Goal: Task Accomplishment & Management: Complete application form

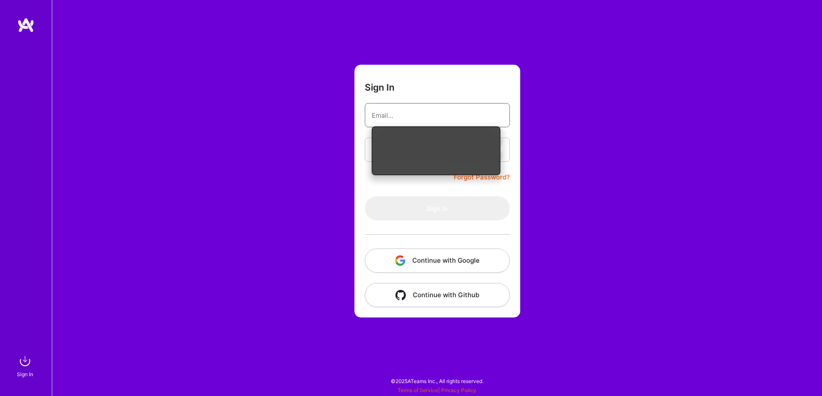
click at [420, 118] on input "email" at bounding box center [436, 115] width 131 height 22
type input "mtrovela@gmail.com"
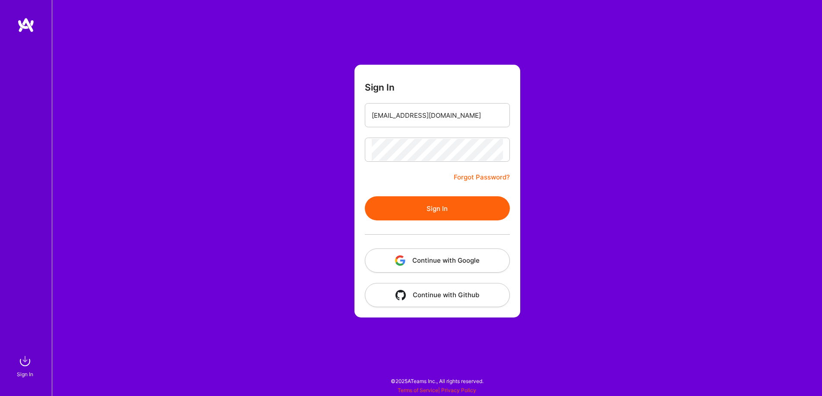
click at [425, 205] on button "Sign In" at bounding box center [437, 208] width 145 height 24
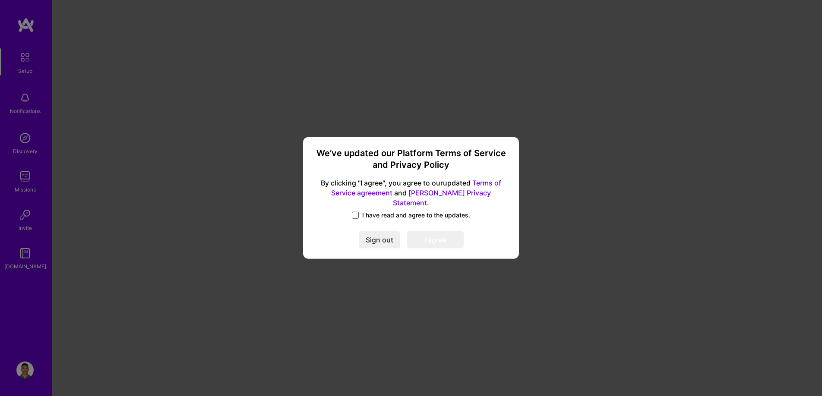
click at [355, 212] on span at bounding box center [355, 215] width 7 height 7
click at [0, 0] on input "I have read and agree to the updates." at bounding box center [0, 0] width 0 height 0
click at [447, 233] on button "I agree" at bounding box center [435, 240] width 57 height 17
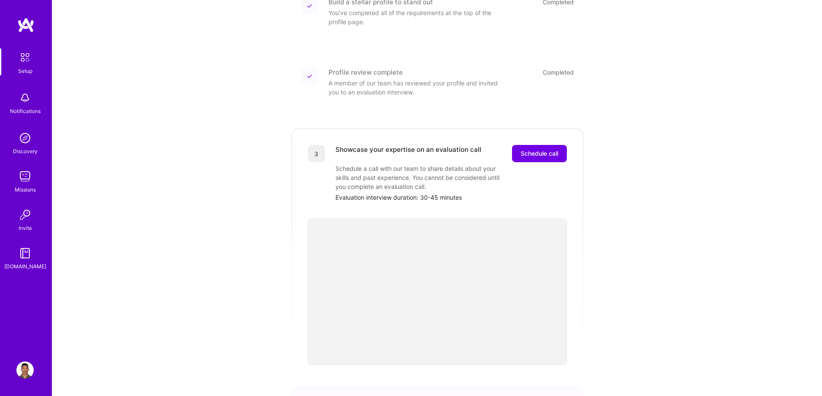
scroll to position [143, 0]
click at [532, 148] on span "Schedule call" at bounding box center [539, 152] width 38 height 9
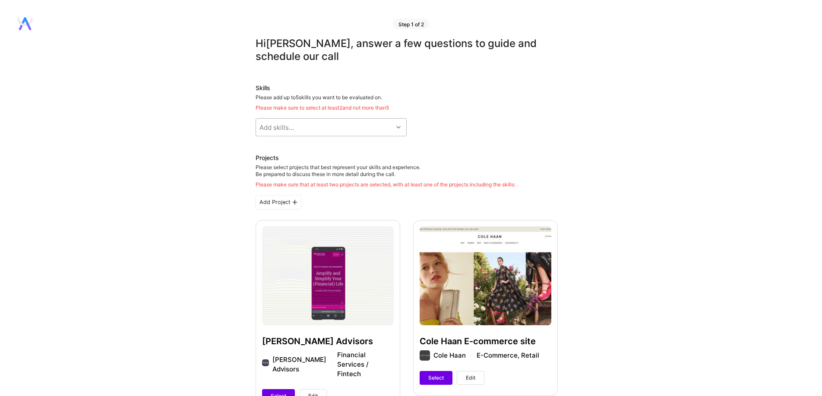
click at [359, 129] on div "Add skills..." at bounding box center [324, 127] width 137 height 17
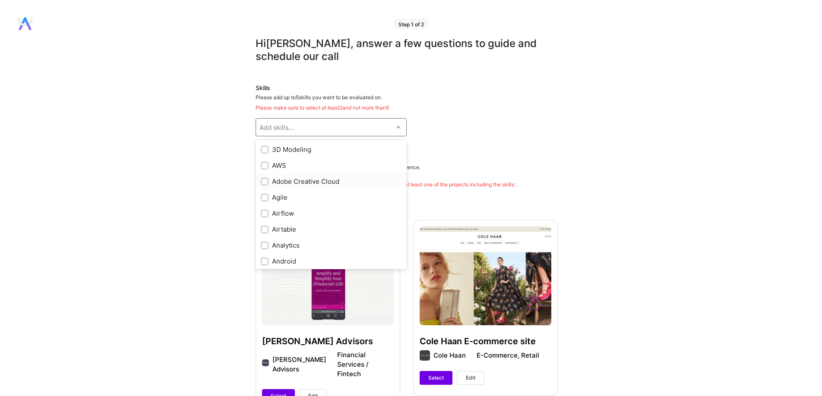
click at [315, 181] on div "Adobe Creative Cloud" at bounding box center [331, 181] width 141 height 9
checkbox input "true"
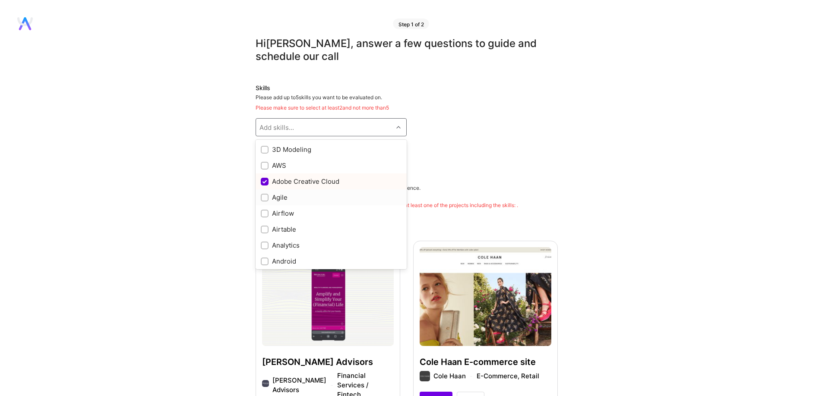
click at [301, 195] on div "Agile" at bounding box center [331, 197] width 141 height 9
checkbox input "true"
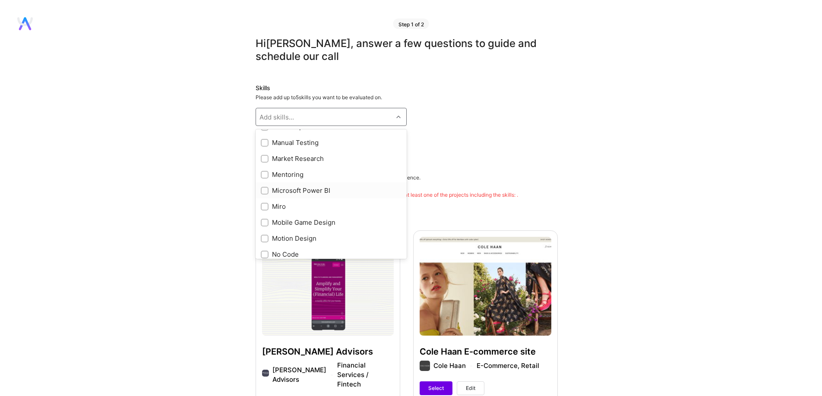
scroll to position [1055, 0]
click at [264, 153] on input "checkbox" at bounding box center [265, 154] width 6 height 6
checkbox input "true"
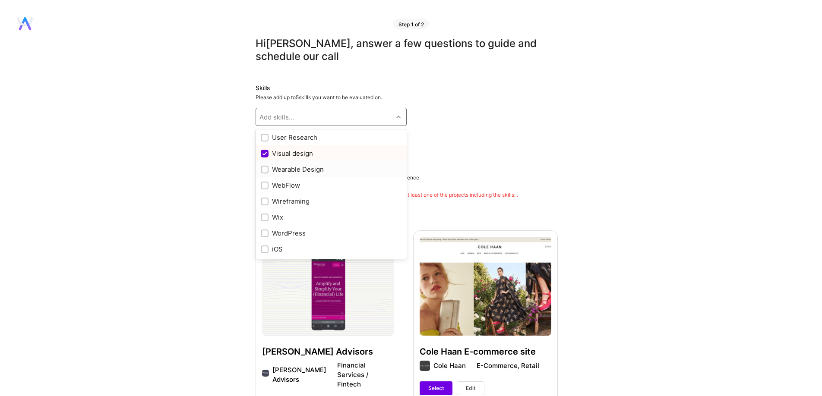
scroll to position [1010, 0]
click at [265, 151] on input "checkbox" at bounding box center [265, 152] width 6 height 6
checkbox input "true"
click at [264, 165] on input "checkbox" at bounding box center [265, 168] width 6 height 6
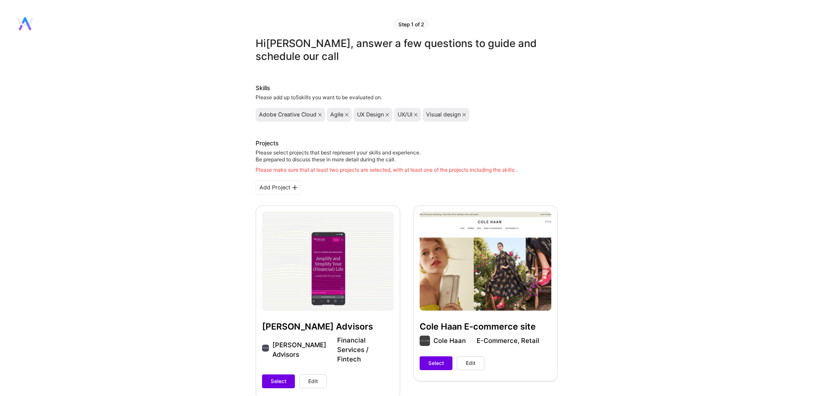
click at [346, 115] on icon at bounding box center [346, 114] width 3 height 3
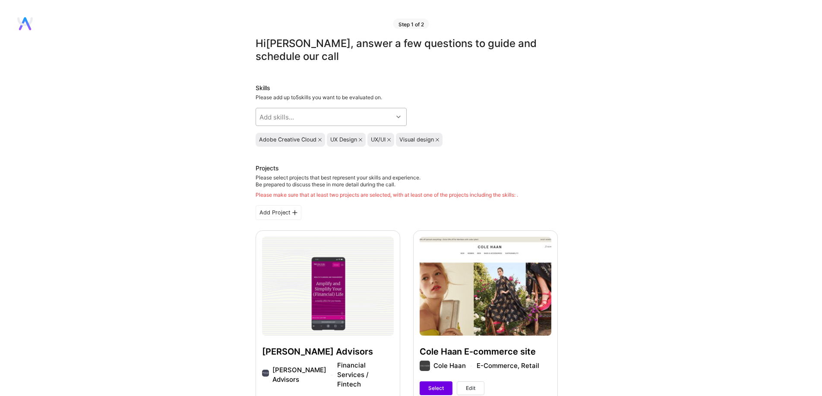
click at [354, 115] on div "Add skills..." at bounding box center [324, 116] width 137 height 17
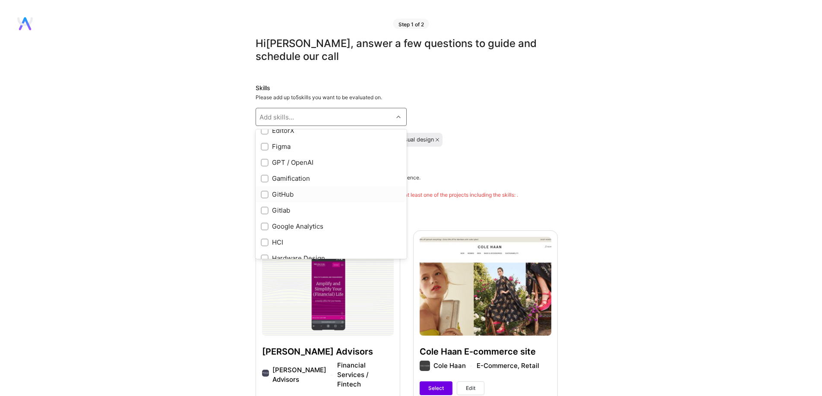
scroll to position [247, 0]
click at [265, 164] on input "checkbox" at bounding box center [265, 164] width 6 height 6
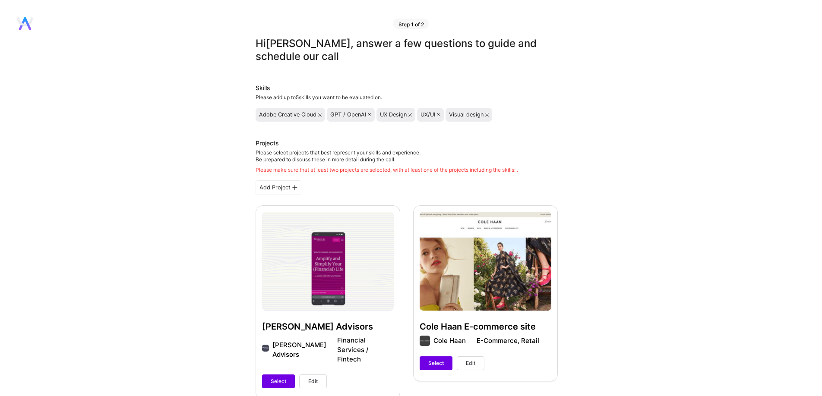
click at [409, 115] on icon at bounding box center [409, 114] width 3 height 3
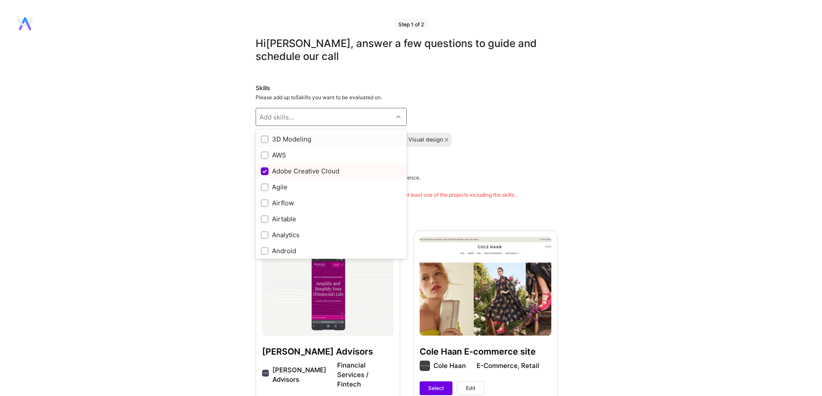
click at [392, 115] on div "Add skills..." at bounding box center [324, 116] width 137 height 17
click at [265, 183] on input "checkbox" at bounding box center [265, 184] width 6 height 6
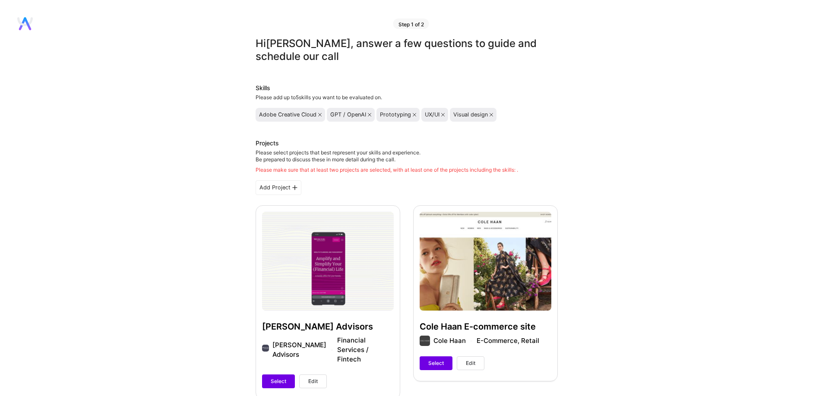
click at [320, 115] on icon at bounding box center [319, 114] width 3 height 3
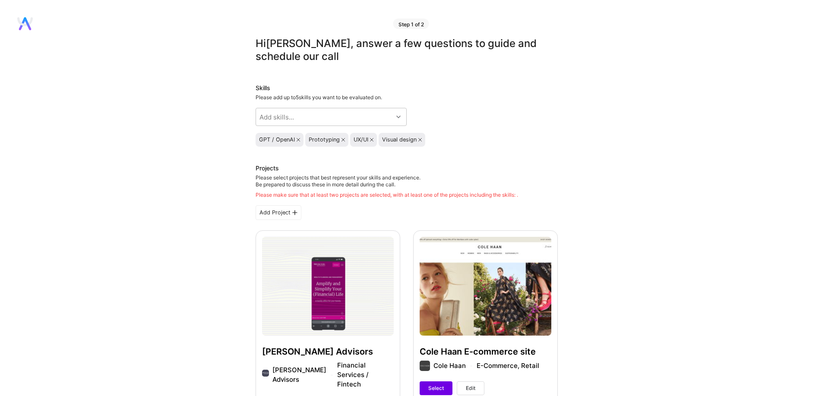
click at [320, 115] on div "Add skills..." at bounding box center [324, 116] width 137 height 17
type input "figm"
click at [262, 138] on input "checkbox" at bounding box center [265, 140] width 6 height 6
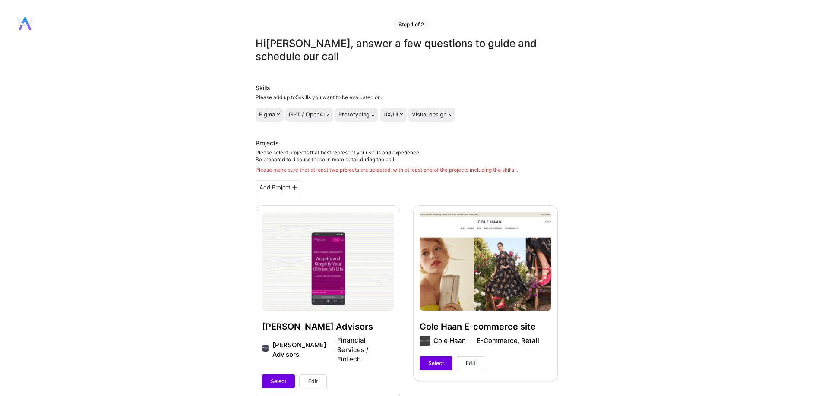
click at [449, 115] on icon at bounding box center [449, 114] width 3 height 3
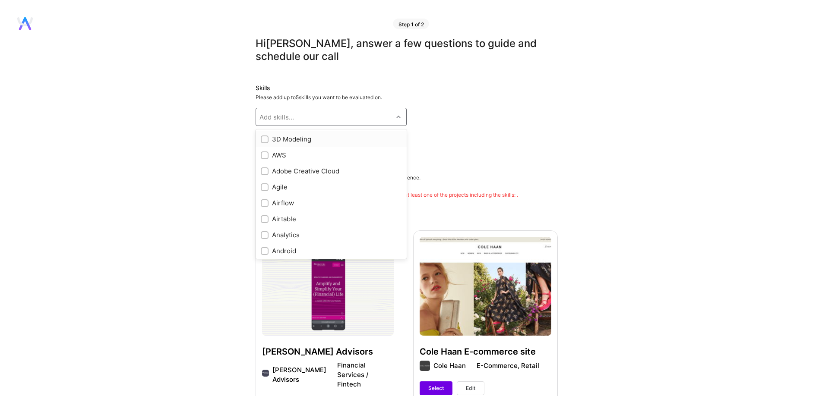
click at [333, 114] on div "Add skills..." at bounding box center [324, 116] width 137 height 17
click at [265, 194] on input "checkbox" at bounding box center [265, 196] width 6 height 6
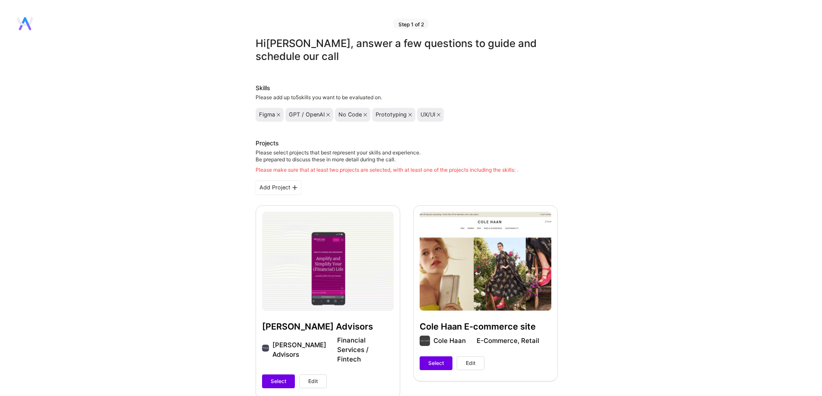
click at [438, 114] on icon at bounding box center [438, 114] width 3 height 3
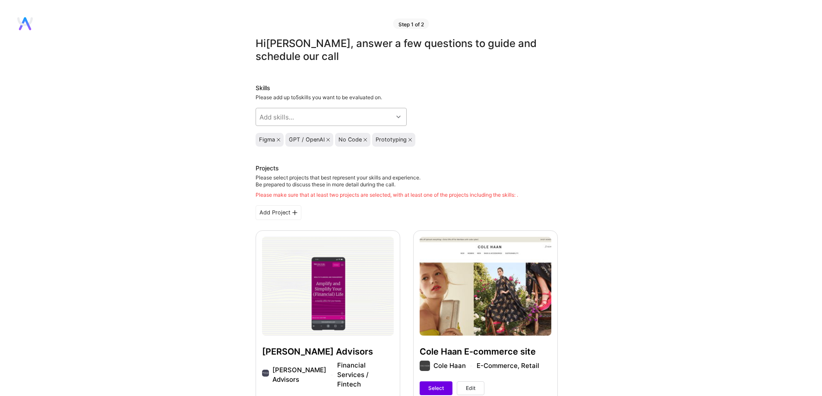
click at [397, 116] on icon at bounding box center [398, 117] width 4 height 4
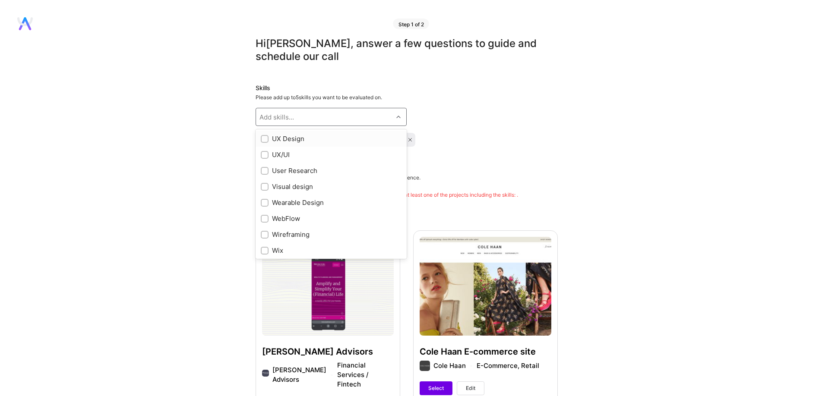
scroll to position [1024, 0]
click at [264, 217] on input "checkbox" at bounding box center [265, 217] width 6 height 6
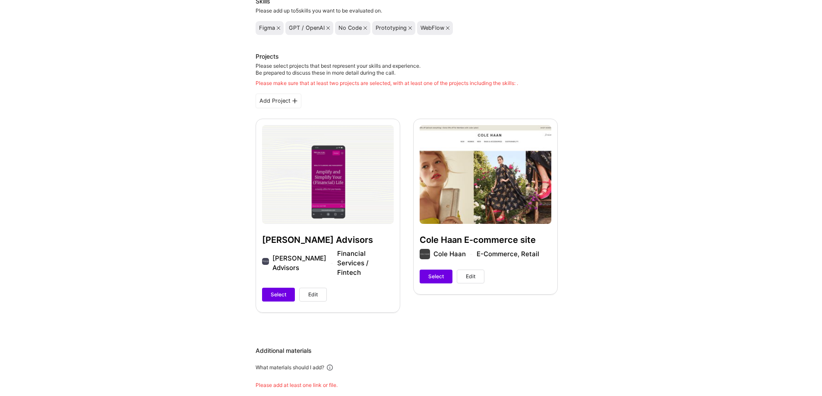
scroll to position [105, 0]
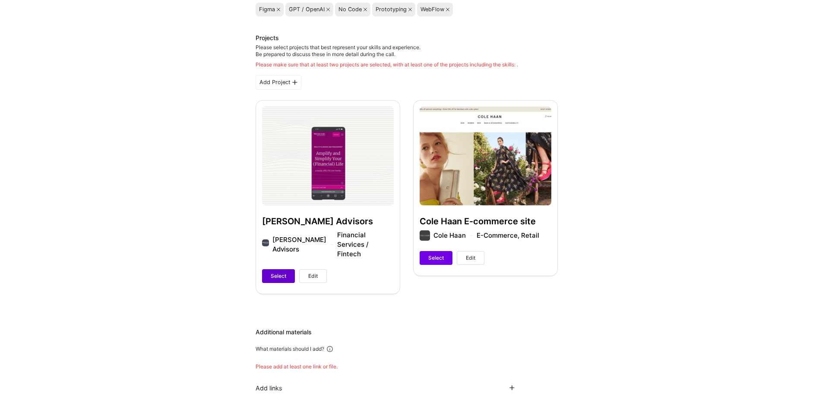
click at [271, 272] on span "Select" at bounding box center [279, 276] width 16 height 8
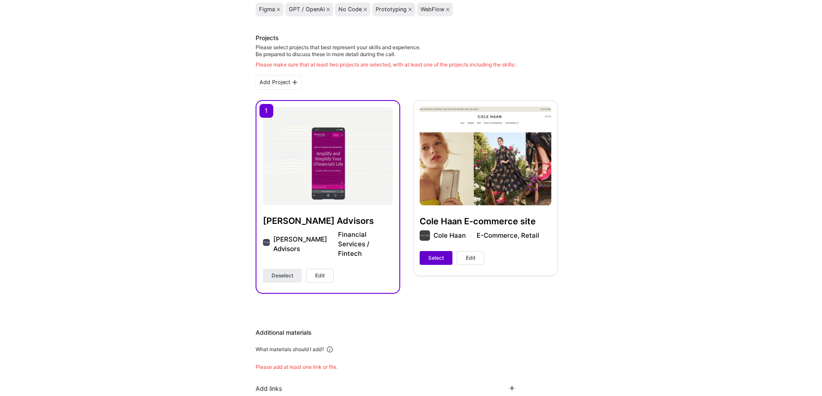
click at [435, 260] on span "Select" at bounding box center [436, 258] width 16 height 8
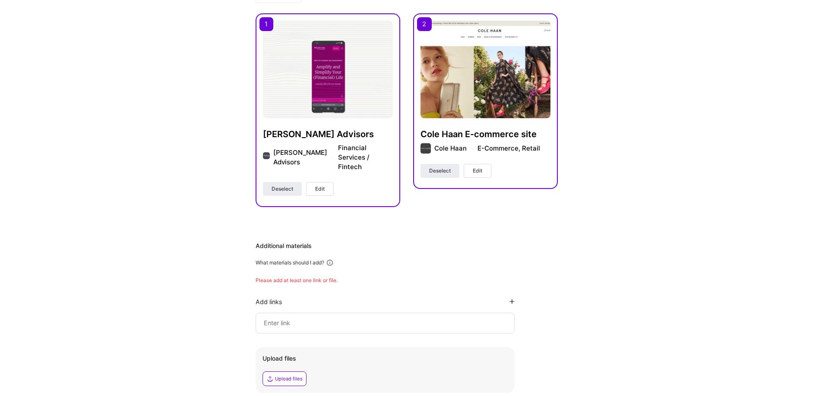
scroll to position [190, 0]
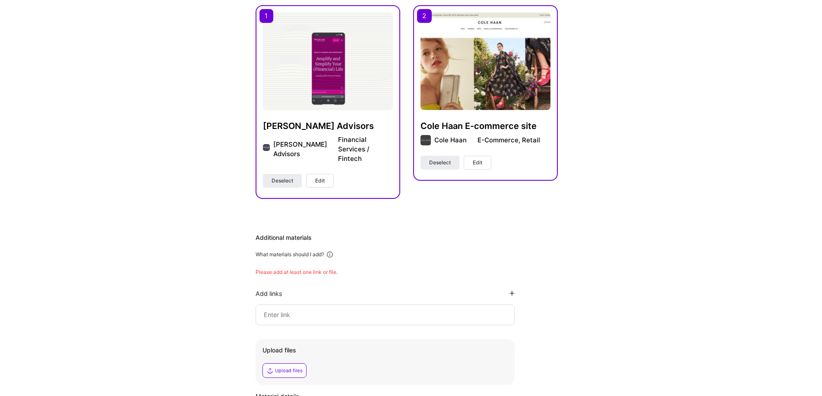
click at [299, 310] on input at bounding box center [385, 315] width 244 height 10
paste input "[URL][DOMAIN_NAME]"
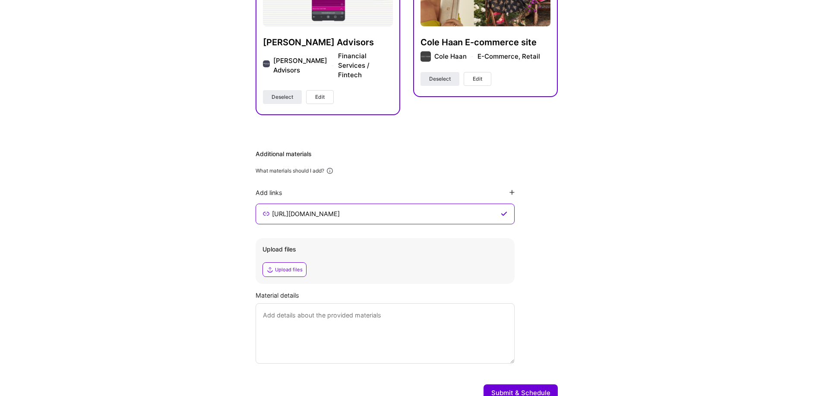
scroll to position [305, 0]
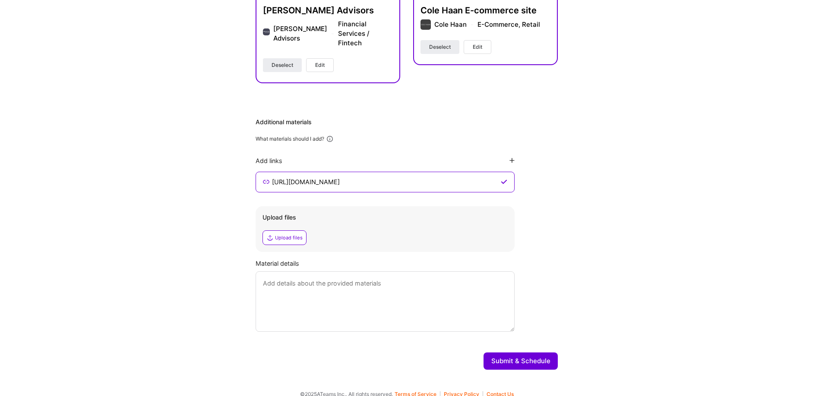
type input "[URL][DOMAIN_NAME]"
click at [520, 353] on button "Submit & Schedule" at bounding box center [520, 361] width 74 height 17
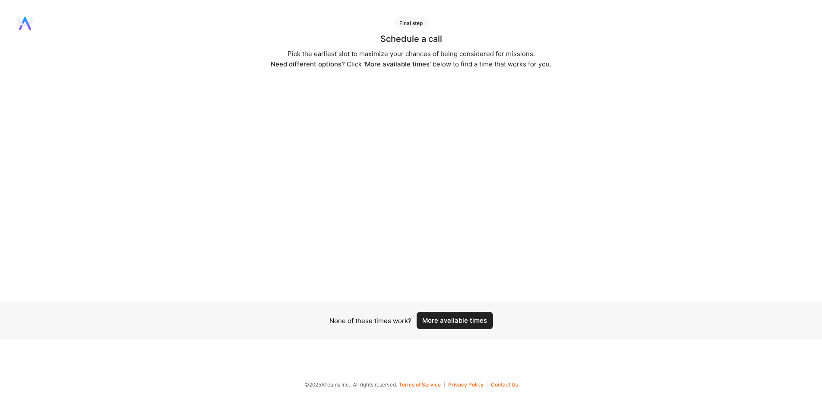
click at [460, 321] on button "More available times" at bounding box center [454, 320] width 76 height 17
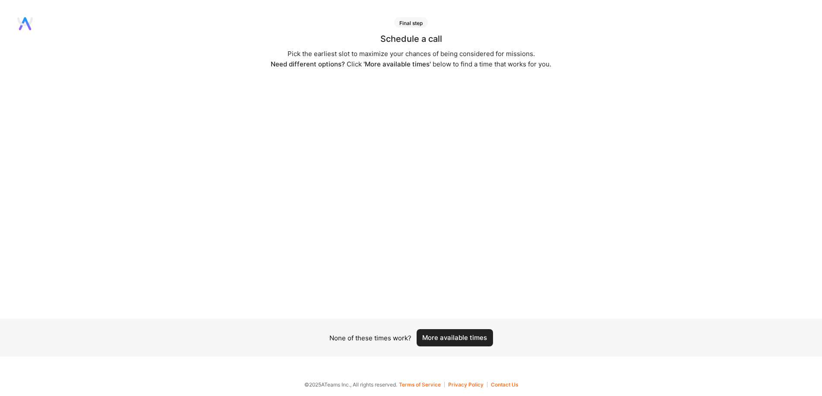
click at [475, 340] on button "More available times" at bounding box center [454, 337] width 76 height 17
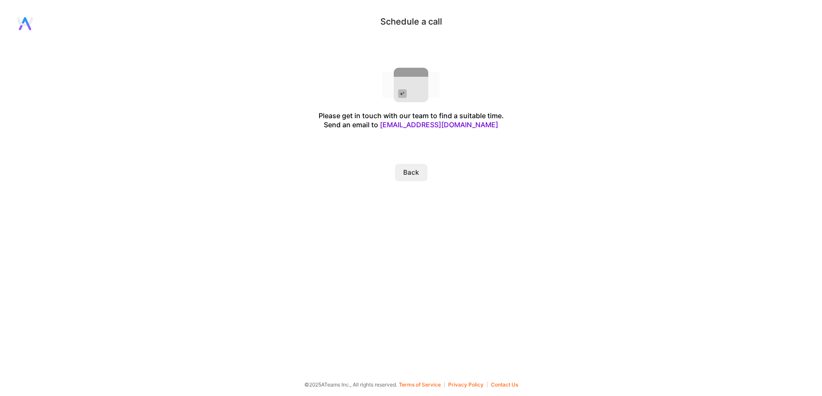
click at [408, 175] on button "Back" at bounding box center [411, 172] width 32 height 17
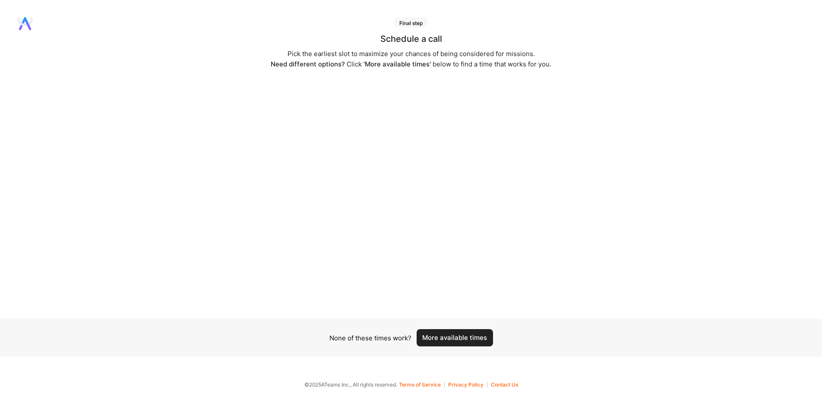
click at [448, 339] on button "More available times" at bounding box center [454, 337] width 76 height 17
click at [465, 335] on button "More available times" at bounding box center [454, 337] width 76 height 17
click at [456, 340] on button "More available times" at bounding box center [454, 337] width 76 height 17
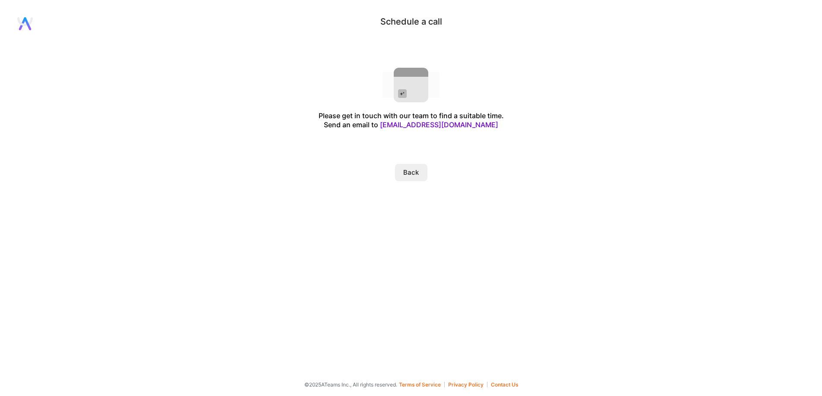
click at [415, 174] on button "Back" at bounding box center [411, 172] width 32 height 17
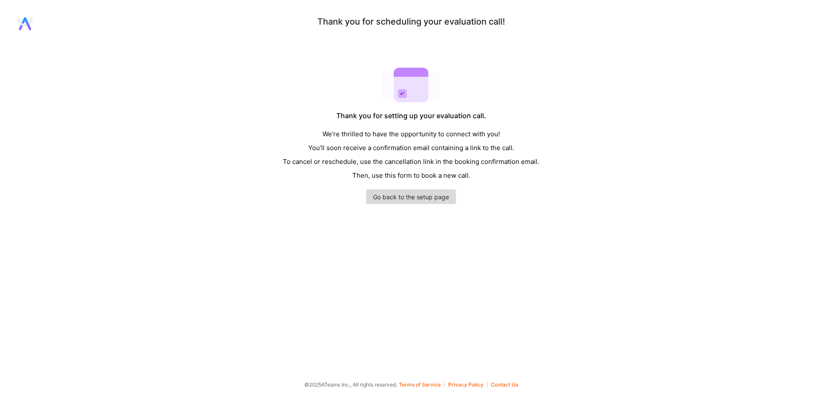
click at [435, 196] on link "Go back to the setup page" at bounding box center [411, 196] width 90 height 15
